Goal: Use online tool/utility: Utilize a website feature to perform a specific function

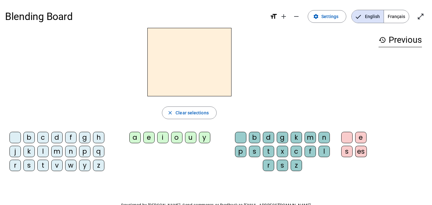
click at [27, 166] on div "s" at bounding box center [28, 165] width 11 height 11
click at [149, 137] on div "e" at bounding box center [148, 137] width 11 height 11
click at [43, 138] on div "c" at bounding box center [42, 137] width 11 height 11
click at [43, 151] on div "l" at bounding box center [42, 151] width 11 height 11
click at [58, 137] on div "d" at bounding box center [56, 137] width 11 height 11
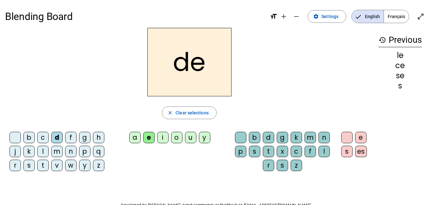
click at [189, 138] on div "u" at bounding box center [190, 137] width 11 height 11
click at [47, 150] on div "l" at bounding box center [42, 151] width 11 height 11
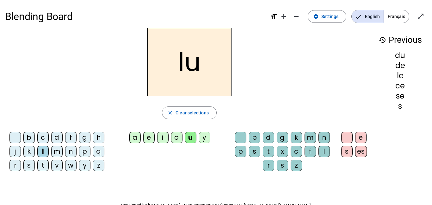
click at [56, 164] on div "v" at bounding box center [56, 165] width 11 height 11
click at [29, 165] on div "s" at bounding box center [28, 165] width 11 height 11
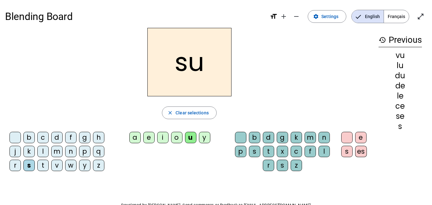
click at [295, 151] on div "c" at bounding box center [296, 151] width 11 height 11
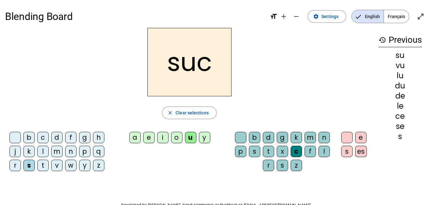
click at [149, 138] on div "e" at bounding box center [148, 137] width 11 height 11
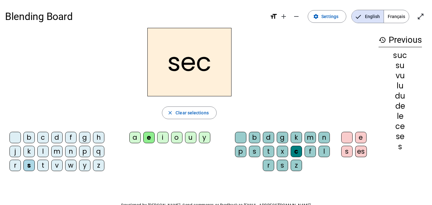
click at [149, 138] on div "e" at bounding box center [148, 137] width 11 height 11
click at [135, 136] on div "a" at bounding box center [134, 137] width 11 height 11
click at [47, 151] on div "l" at bounding box center [42, 151] width 11 height 11
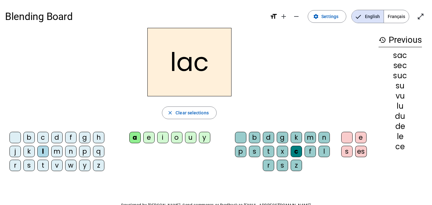
click at [28, 136] on div "b" at bounding box center [28, 137] width 11 height 11
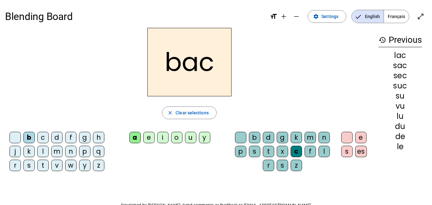
click at [39, 165] on div "t" at bounding box center [42, 165] width 11 height 11
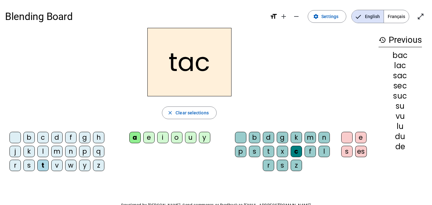
click at [180, 136] on div "o" at bounding box center [176, 137] width 11 height 11
click at [16, 165] on div "r" at bounding box center [14, 165] width 11 height 11
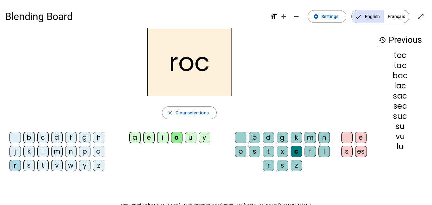
click at [30, 166] on div "s" at bounding box center [28, 165] width 11 height 11
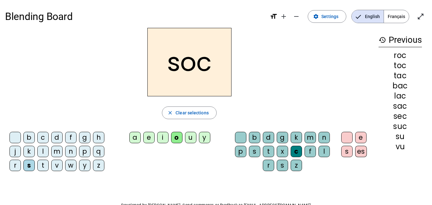
click at [323, 149] on div "l" at bounding box center [324, 151] width 11 height 11
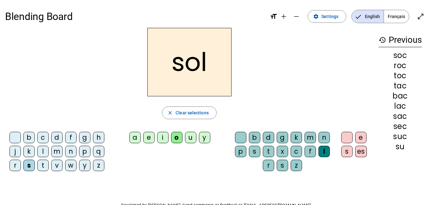
click at [28, 136] on div "b" at bounding box center [28, 137] width 11 height 11
